Goal: Task Accomplishment & Management: Manage account settings

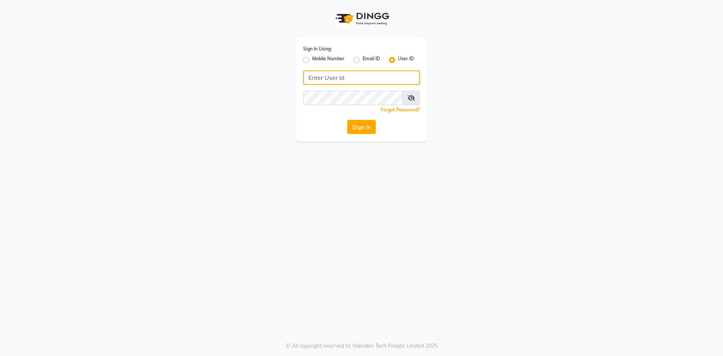
click at [327, 80] on input "Username" at bounding box center [361, 77] width 117 height 14
type input "infinitynails"
click at [347, 120] on button "Sign In" at bounding box center [361, 127] width 29 height 14
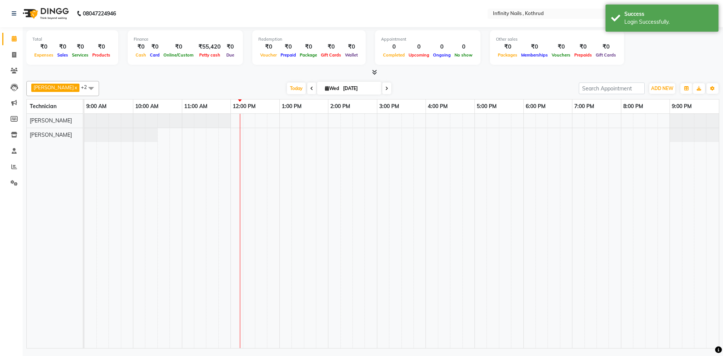
click at [307, 87] on span at bounding box center [311, 88] width 9 height 12
type input "02-09-2025"
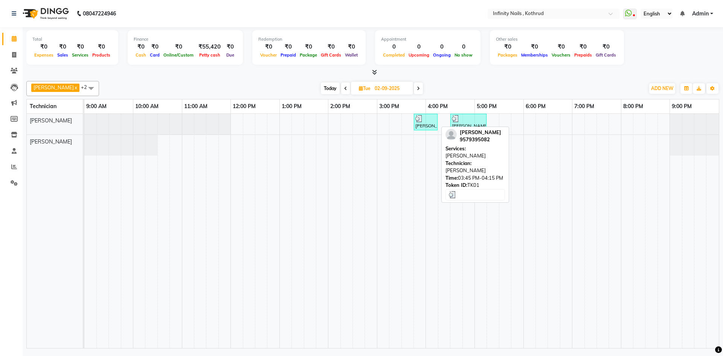
click at [428, 121] on div at bounding box center [425, 119] width 21 height 8
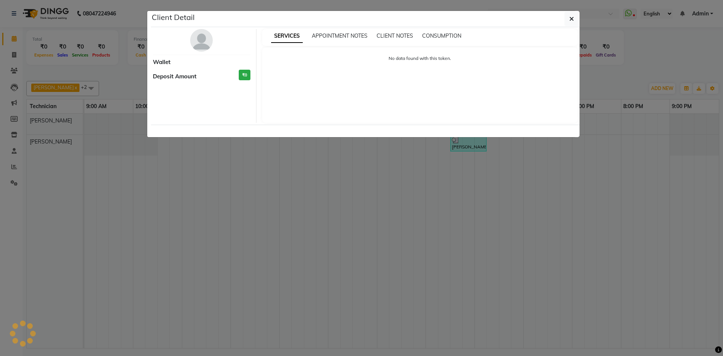
select select "3"
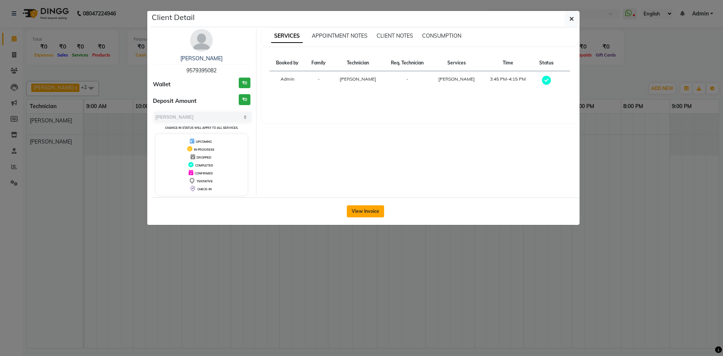
click at [378, 212] on button "View Invoice" at bounding box center [365, 211] width 37 height 12
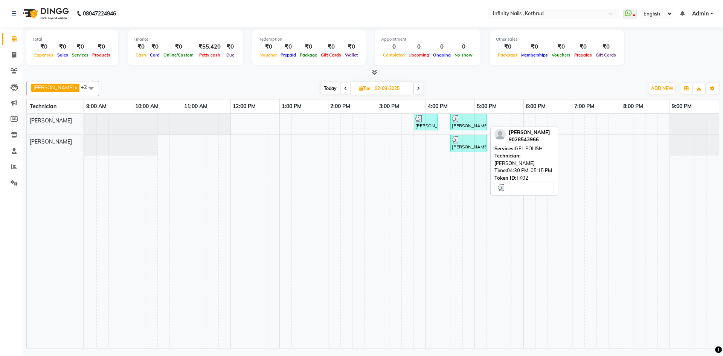
click at [474, 120] on div at bounding box center [468, 119] width 33 height 8
select select "3"
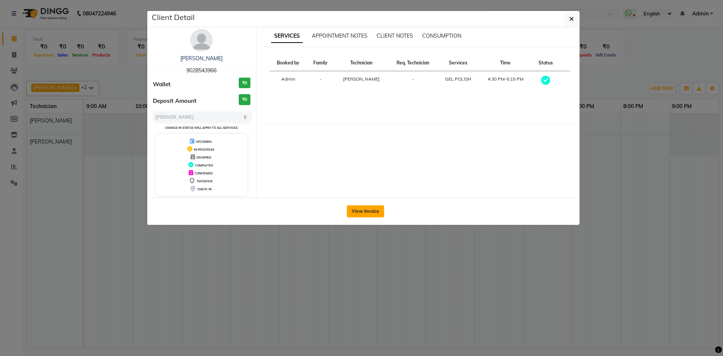
click at [366, 207] on button "View Invoice" at bounding box center [365, 211] width 37 height 12
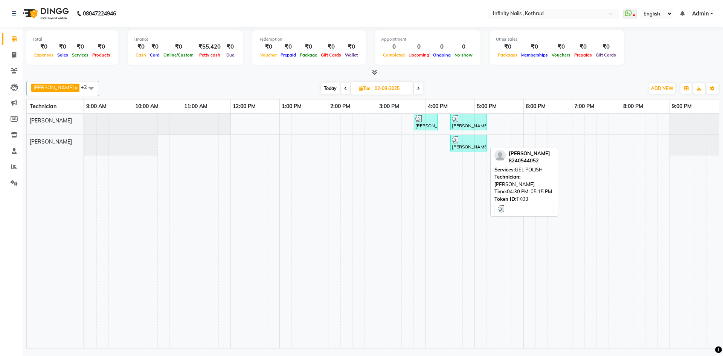
click at [474, 142] on div at bounding box center [468, 140] width 33 height 8
select select "3"
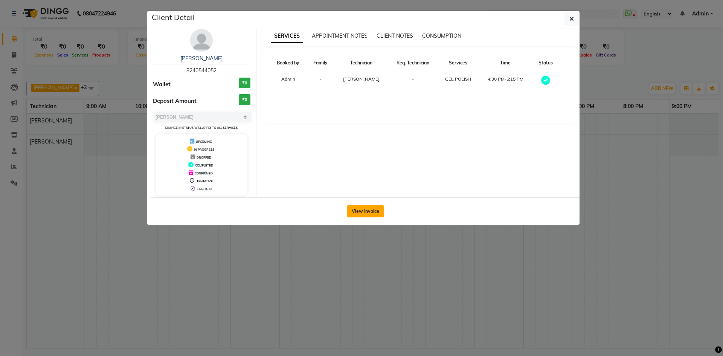
click at [376, 213] on button "View Invoice" at bounding box center [365, 211] width 37 height 12
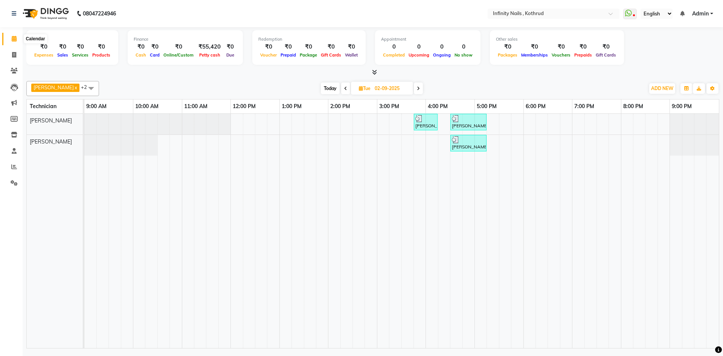
click at [14, 38] on icon at bounding box center [14, 39] width 5 height 6
click at [14, 55] on icon at bounding box center [14, 55] width 4 height 6
select select "6640"
select select "service"
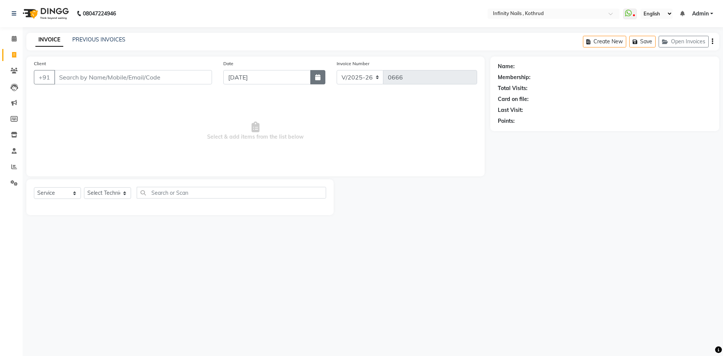
click at [312, 73] on button "button" at bounding box center [317, 77] width 15 height 14
select select "9"
select select "2025"
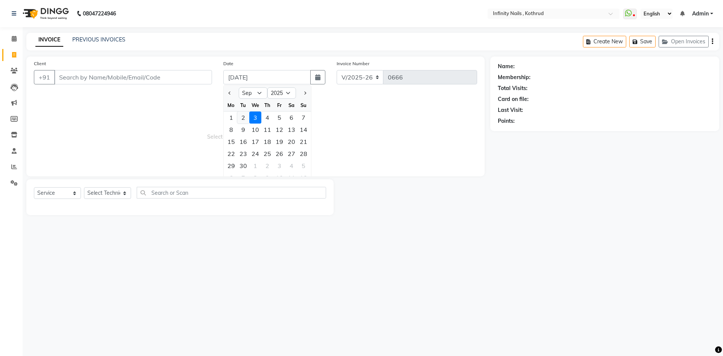
click at [242, 117] on div "2" at bounding box center [243, 117] width 12 height 12
type input "02-09-2025"
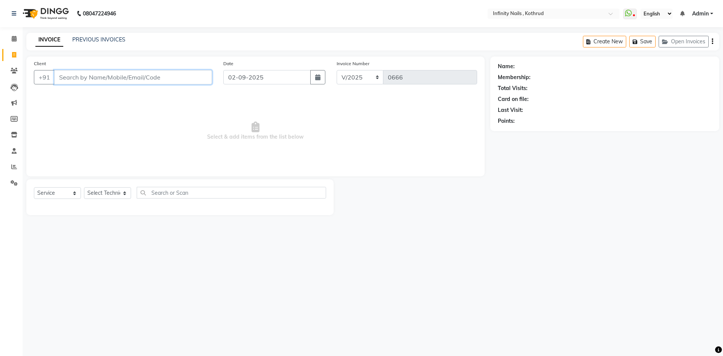
click at [156, 76] on input "Client" at bounding box center [133, 77] width 158 height 14
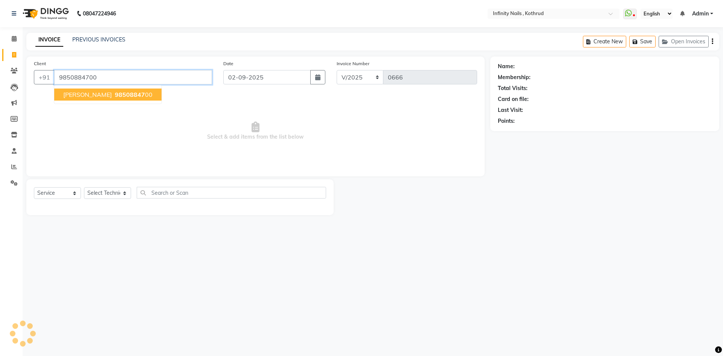
type input "9850884700"
click at [145, 95] on button "[PERSON_NAME] 98508847 00" at bounding box center [107, 94] width 107 height 12
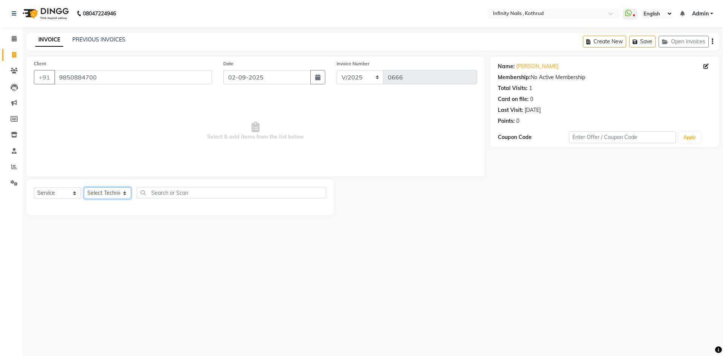
click at [124, 193] on select "Select Technician [PERSON_NAME] [PERSON_NAME]" at bounding box center [107, 193] width 47 height 12
select select "51567"
click at [84, 187] on select "Select Technician [PERSON_NAME] [PERSON_NAME]" at bounding box center [107, 193] width 47 height 12
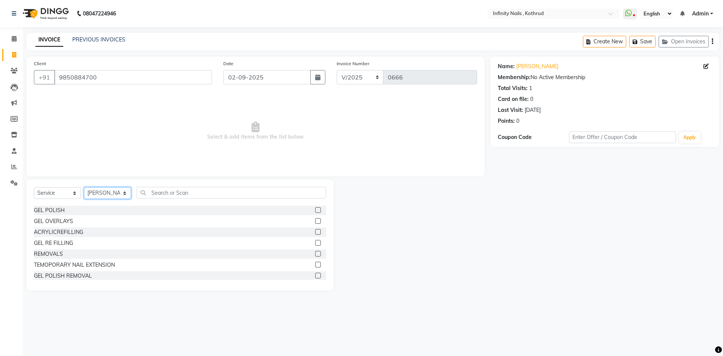
scroll to position [38, 0]
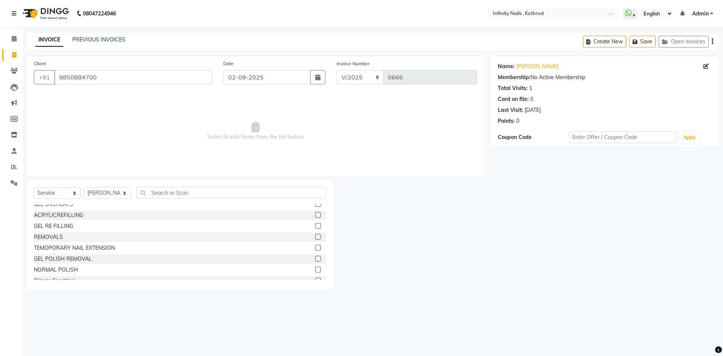
click at [315, 235] on label at bounding box center [318, 237] width 6 height 6
click at [315, 235] on input "checkbox" at bounding box center [317, 237] width 5 height 5
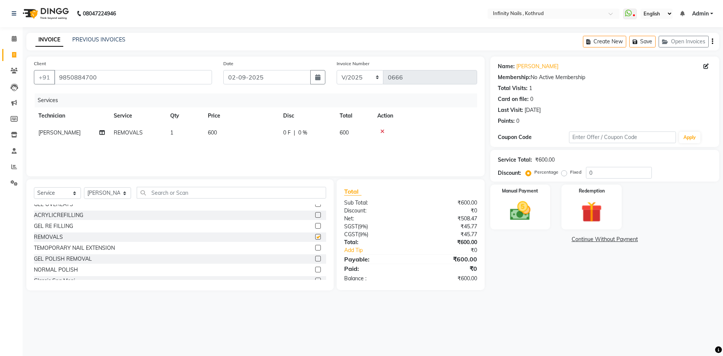
checkbox input "false"
click at [513, 222] on img at bounding box center [520, 210] width 35 height 25
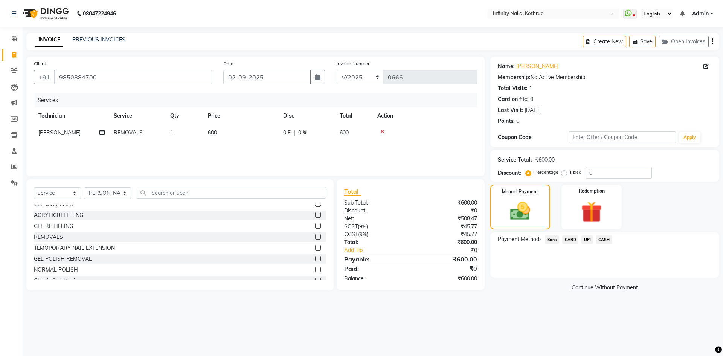
click at [586, 240] on span "UPI" at bounding box center [587, 239] width 12 height 9
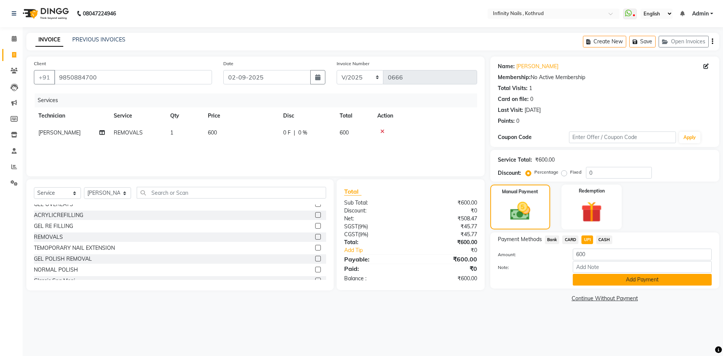
click at [588, 277] on button "Add Payment" at bounding box center [642, 280] width 139 height 12
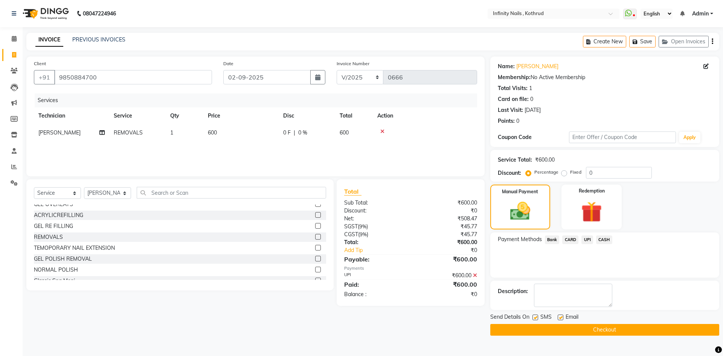
click at [591, 333] on button "Checkout" at bounding box center [604, 330] width 229 height 12
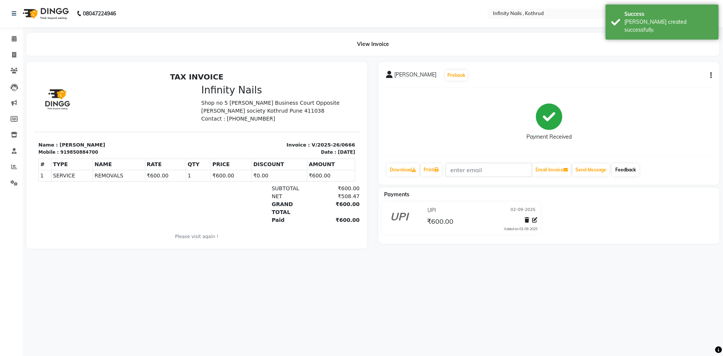
click at [623, 171] on link "Feedback" at bounding box center [625, 169] width 27 height 13
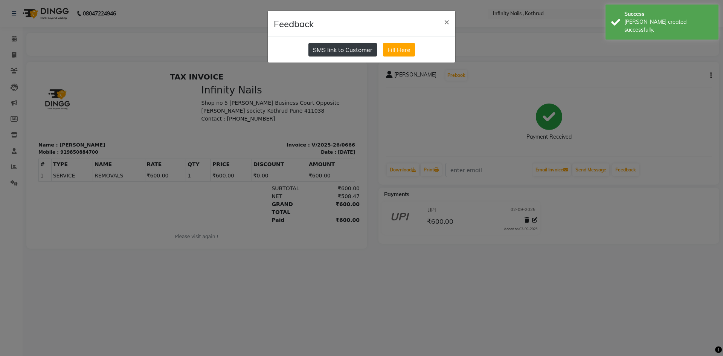
click at [335, 49] on button "SMS link to Customer" at bounding box center [342, 50] width 69 height 14
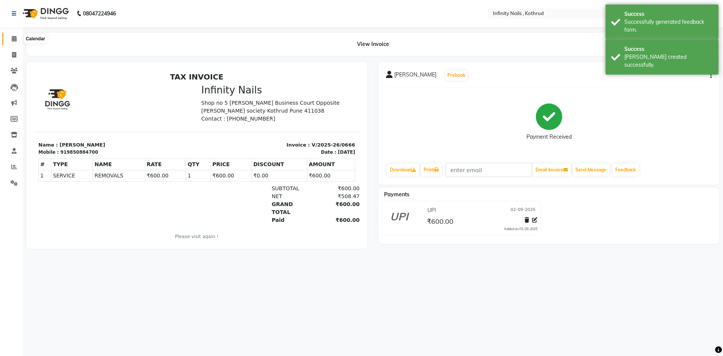
click at [12, 38] on icon at bounding box center [14, 39] width 5 height 6
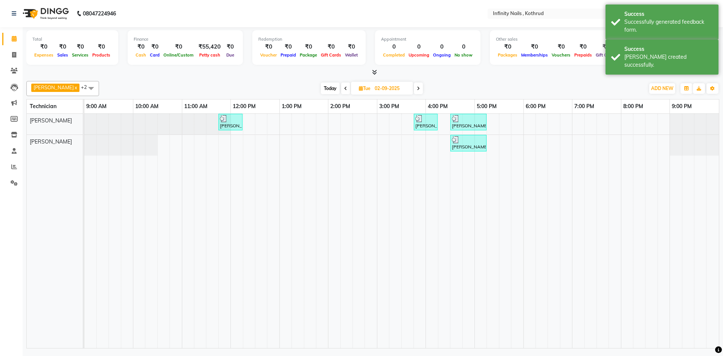
click at [375, 72] on icon at bounding box center [374, 72] width 5 height 6
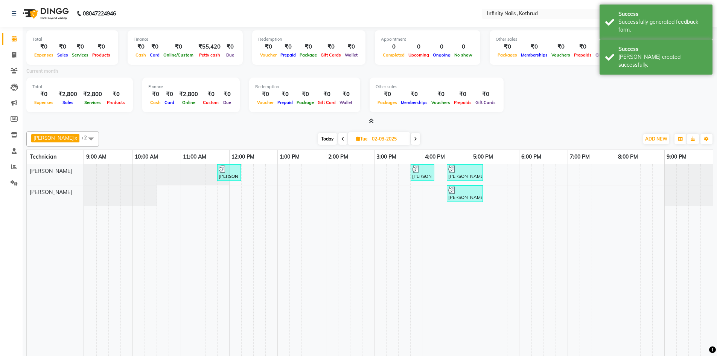
click at [372, 122] on icon at bounding box center [371, 121] width 5 height 6
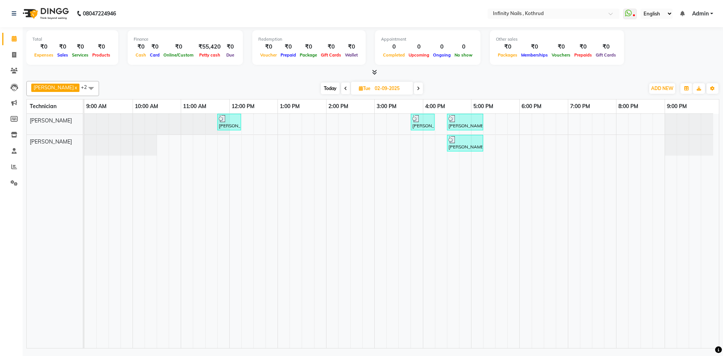
click at [324, 87] on span "Today" at bounding box center [330, 88] width 19 height 12
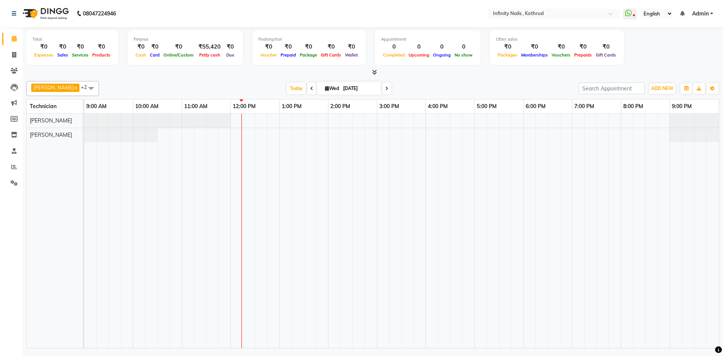
click at [374, 70] on icon at bounding box center [374, 72] width 5 height 6
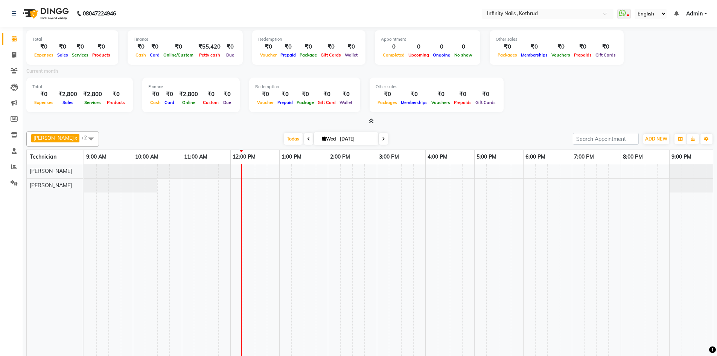
click at [371, 120] on icon at bounding box center [371, 121] width 5 height 6
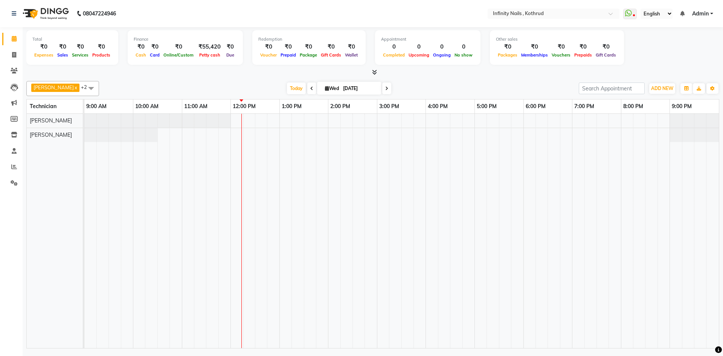
click at [310, 88] on icon at bounding box center [311, 88] width 3 height 5
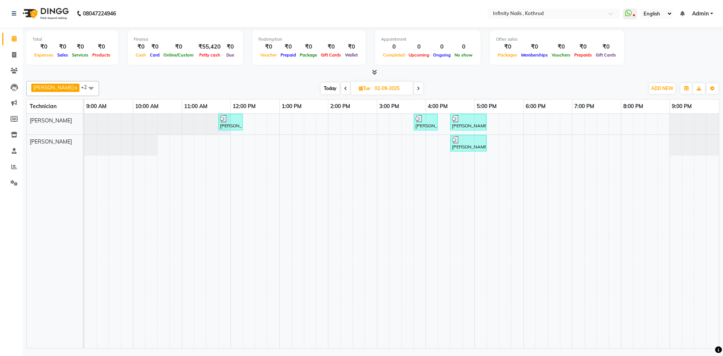
click at [344, 88] on icon at bounding box center [345, 88] width 3 height 5
type input "01-09-2025"
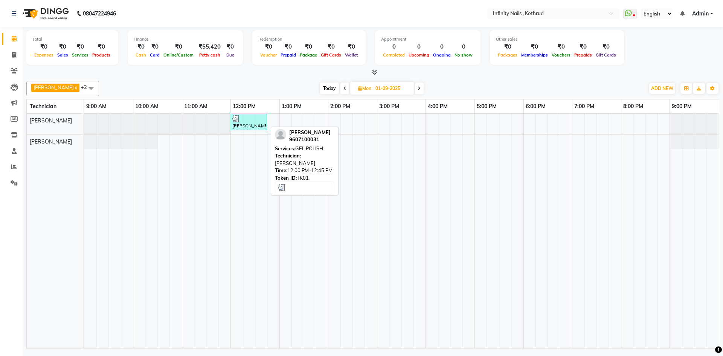
click at [249, 122] on div "[PERSON_NAME], TK01, 12:00 PM-12:45 PM, GEL POLISH" at bounding box center [249, 122] width 35 height 14
select select "3"
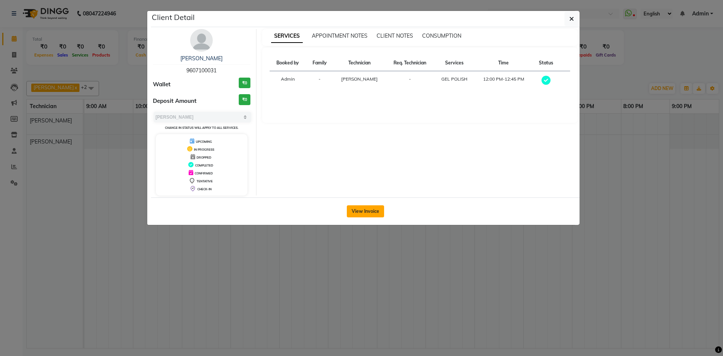
click at [371, 212] on button "View Invoice" at bounding box center [365, 211] width 37 height 12
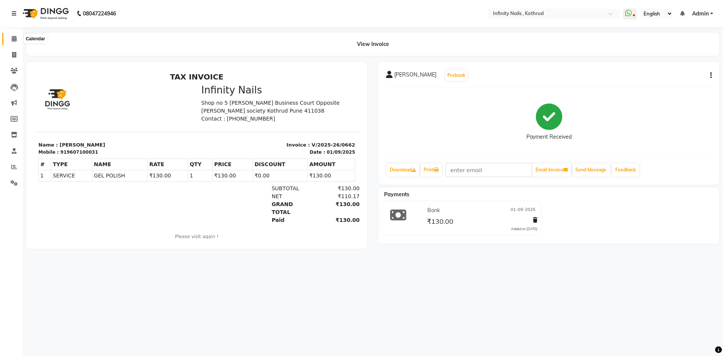
click at [15, 38] on icon at bounding box center [14, 39] width 5 height 6
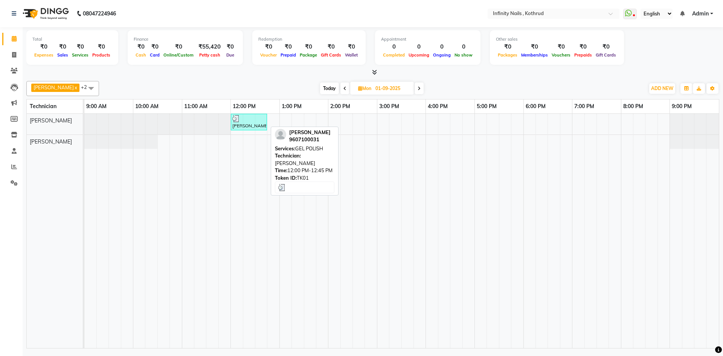
click at [245, 119] on div at bounding box center [248, 119] width 33 height 8
select select "3"
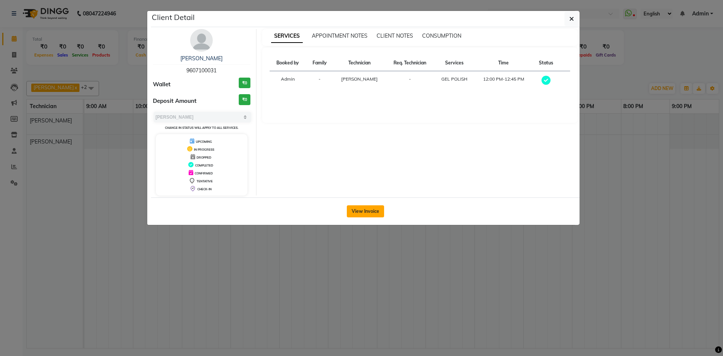
click at [367, 209] on button "View Invoice" at bounding box center [365, 211] width 37 height 12
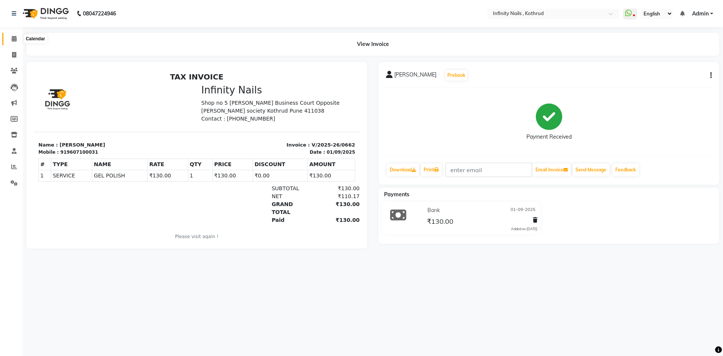
click at [12, 40] on icon at bounding box center [14, 39] width 5 height 6
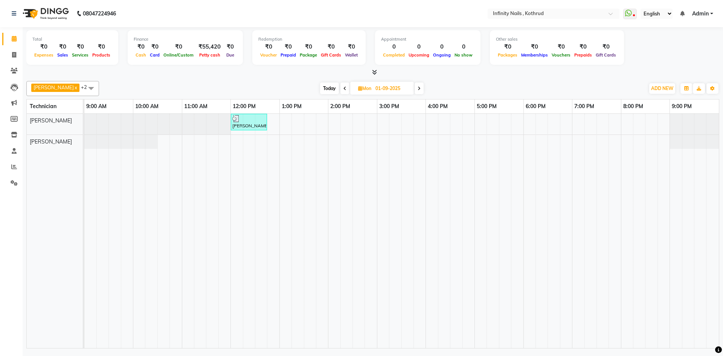
click at [377, 70] on div at bounding box center [372, 73] width 693 height 8
click at [323, 89] on span "Today" at bounding box center [329, 88] width 19 height 12
type input "[DATE]"
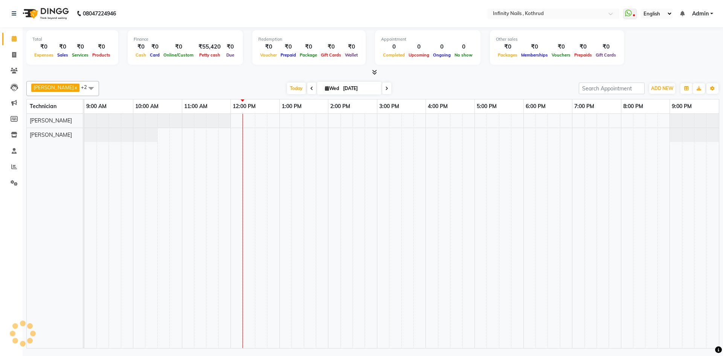
click at [374, 72] on icon at bounding box center [374, 72] width 5 height 6
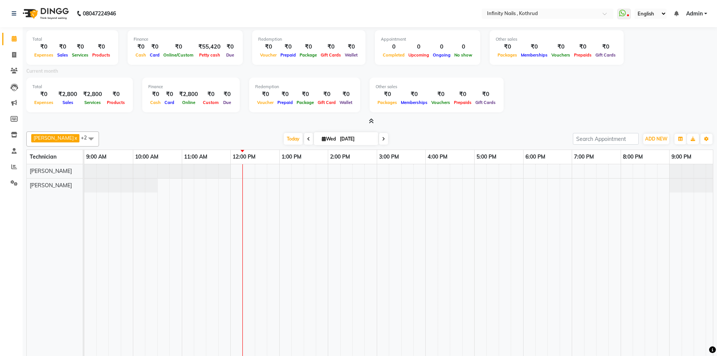
click at [372, 119] on icon at bounding box center [371, 121] width 5 height 6
